Goal: Use online tool/utility

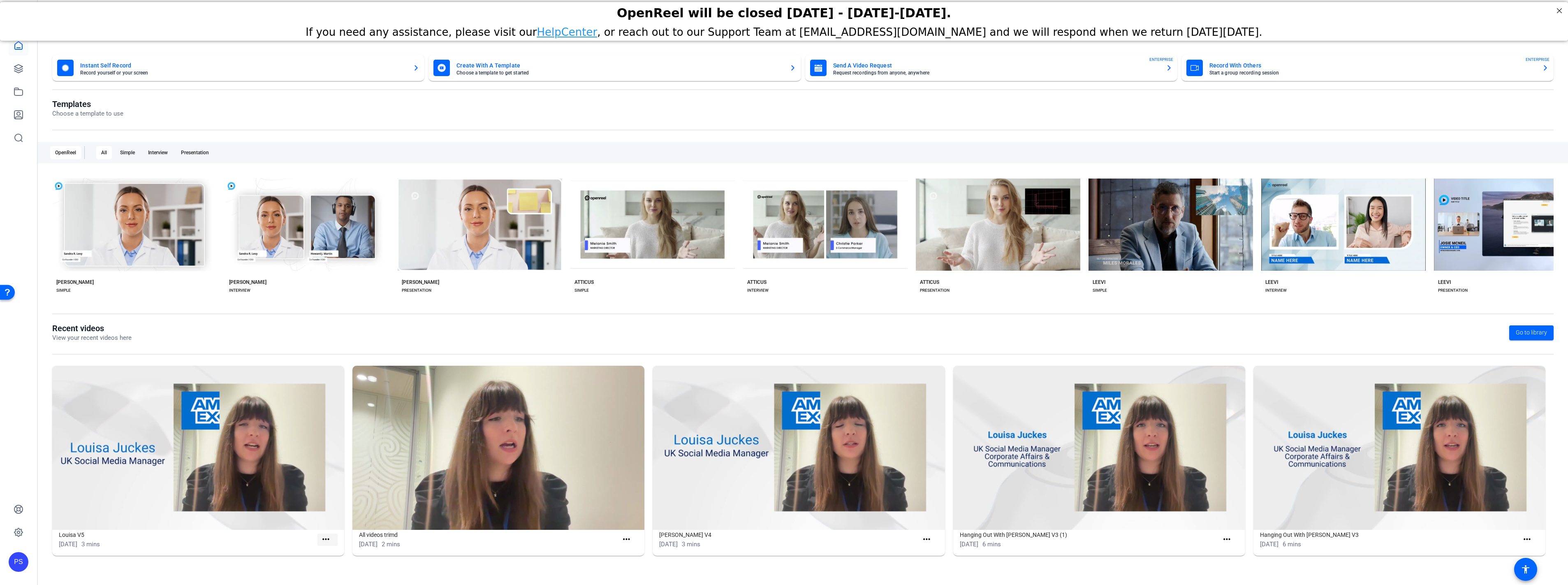
click at [326, 537] on mat-icon "more_horiz" at bounding box center [326, 539] width 10 height 10
click at [341, 550] on span "View" at bounding box center [343, 551] width 33 height 10
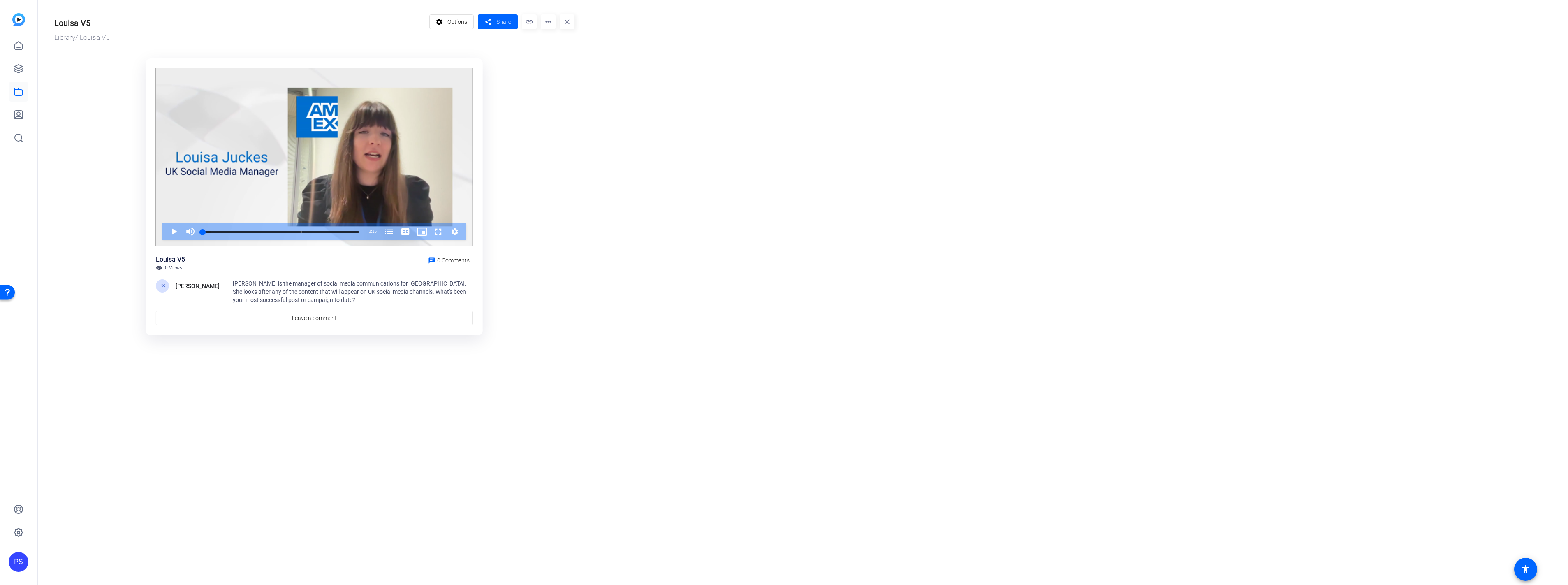
click at [545, 23] on mat-icon "more_horiz" at bounding box center [548, 22] width 15 height 15
click at [553, 44] on span "Edit in Creator" at bounding box center [564, 47] width 34 height 10
